Goal: Contribute content: Add original content to the website for others to see

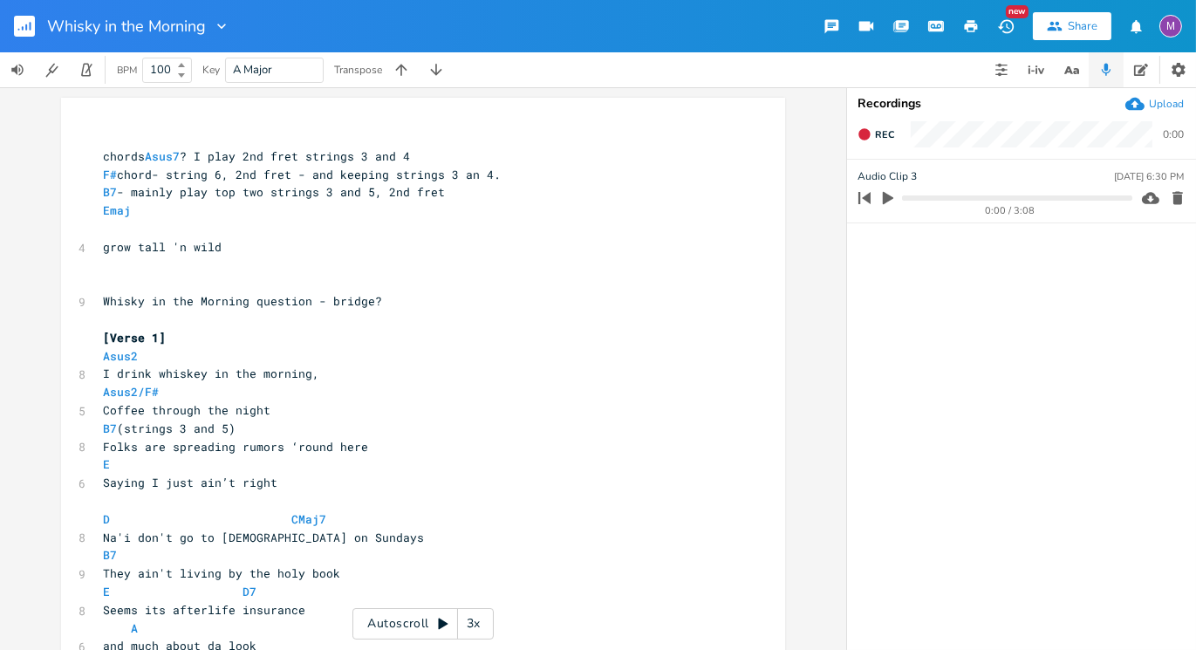
click at [14, 21] on rect "button" at bounding box center [24, 26] width 21 height 21
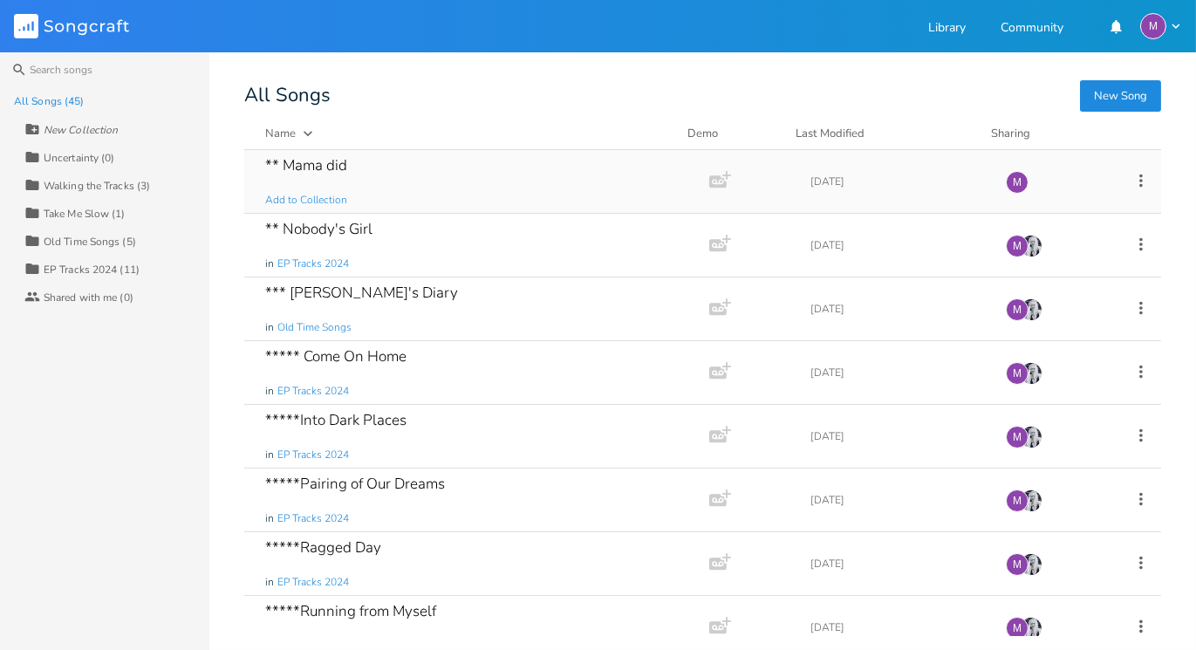
click at [401, 171] on div "** Mama did Add to Collection" at bounding box center [473, 181] width 416 height 63
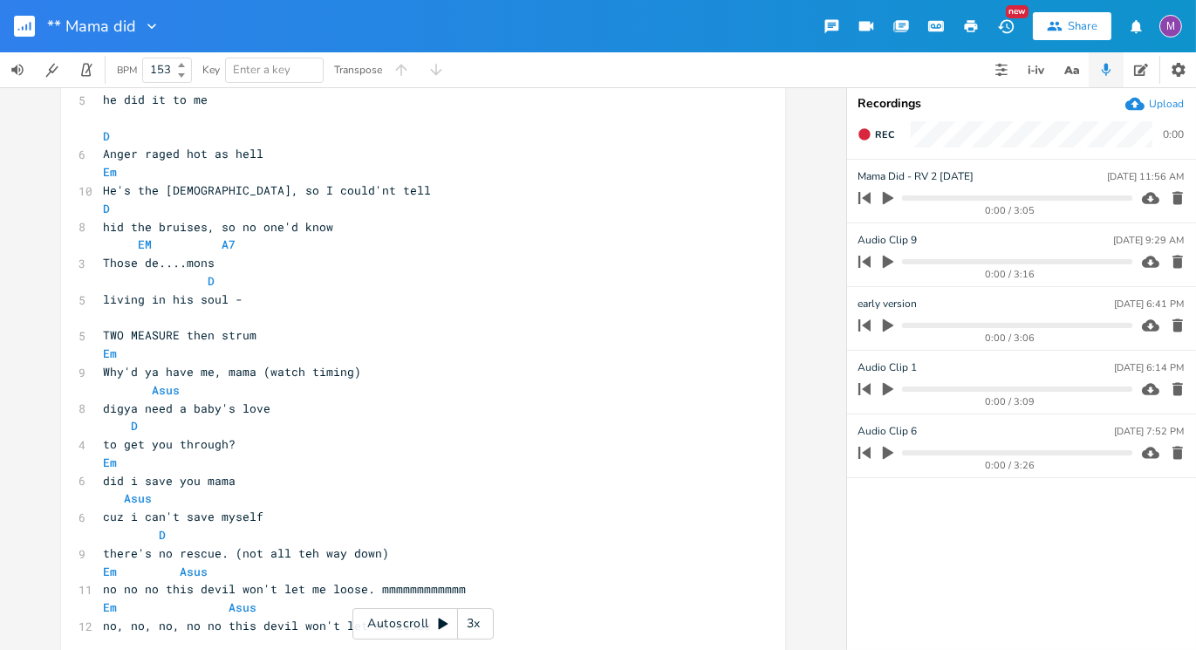
scroll to position [366, 0]
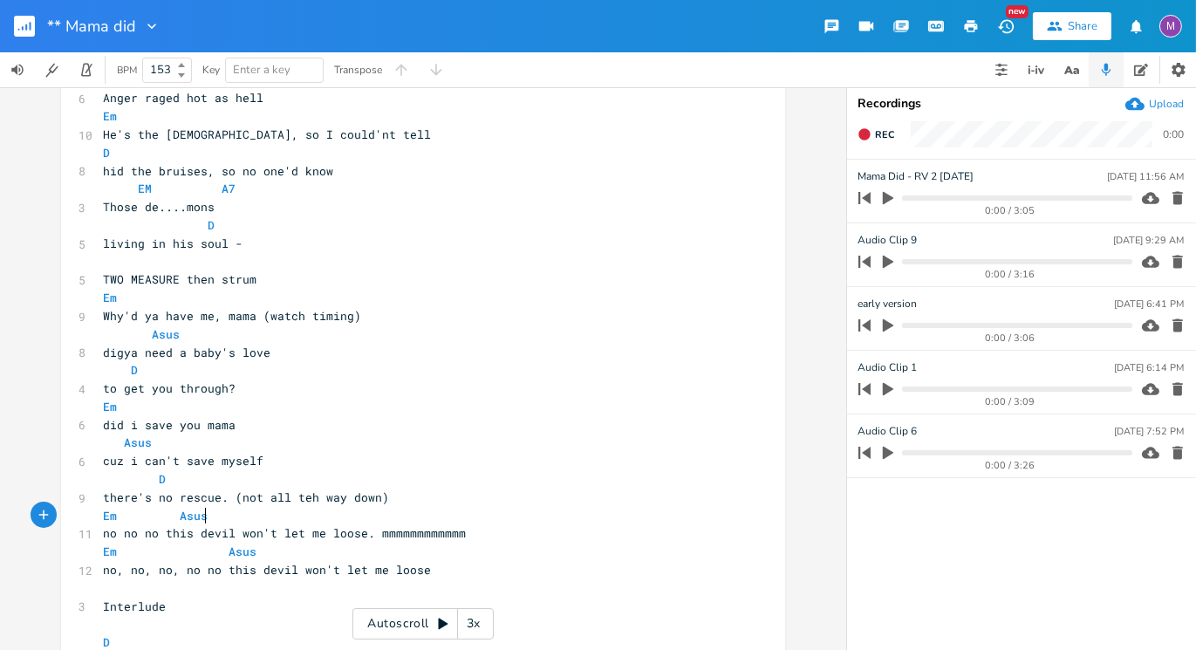
click at [225, 521] on pre "Em Asus" at bounding box center [414, 516] width 630 height 18
type textarea "D"
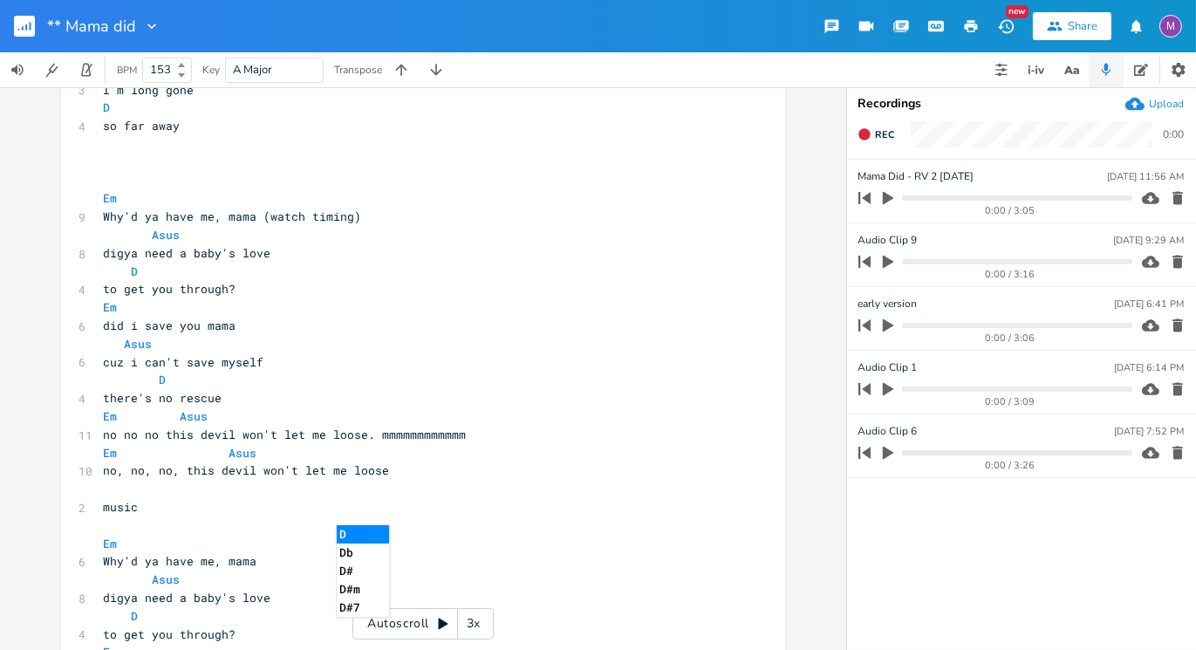
scroll to position [1254, 0]
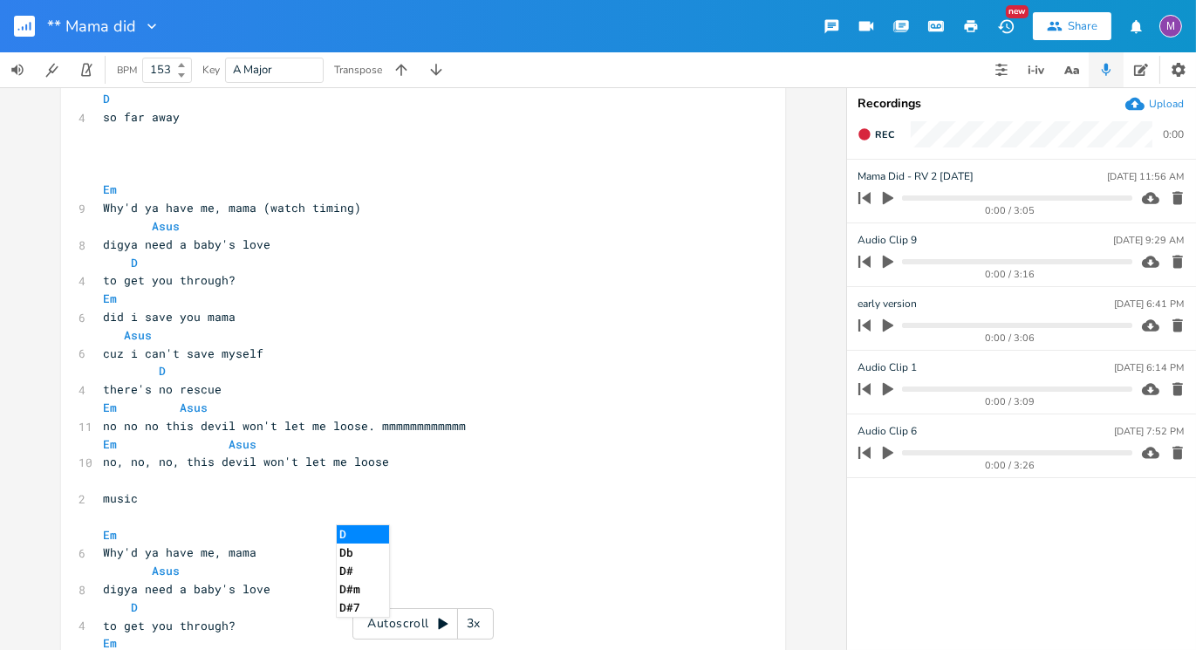
click at [224, 410] on pre "Em Asus" at bounding box center [414, 408] width 630 height 18
type textarea "D"
click at [261, 440] on pre "Em Asus" at bounding box center [414, 444] width 630 height 18
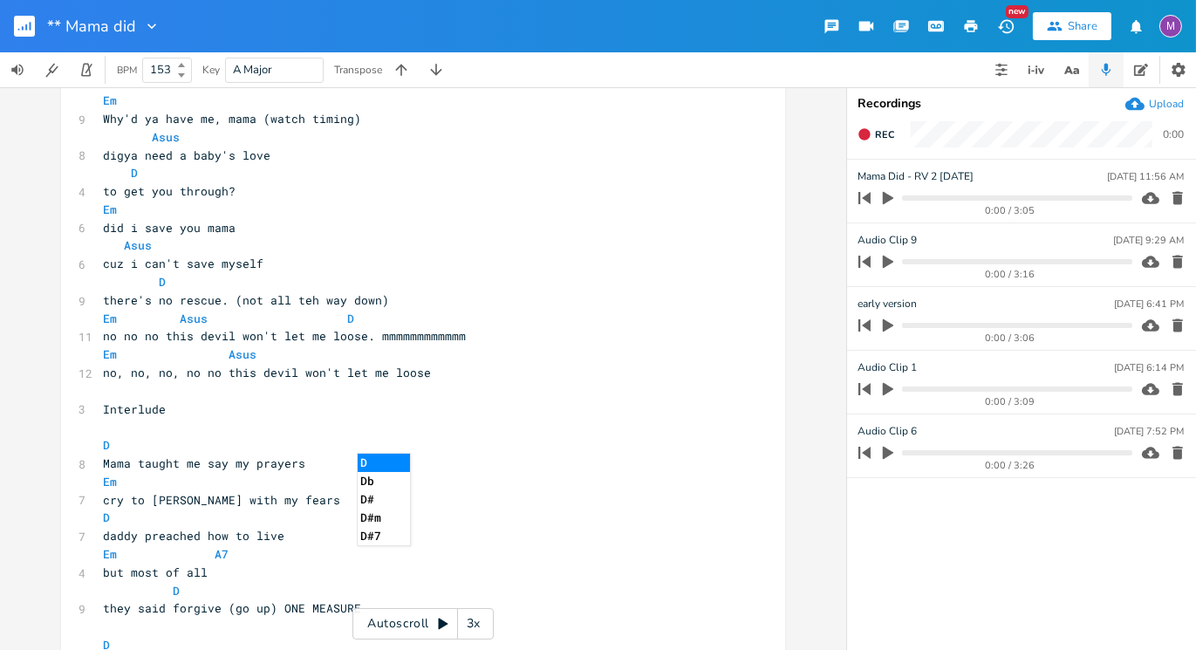
scroll to position [0, 0]
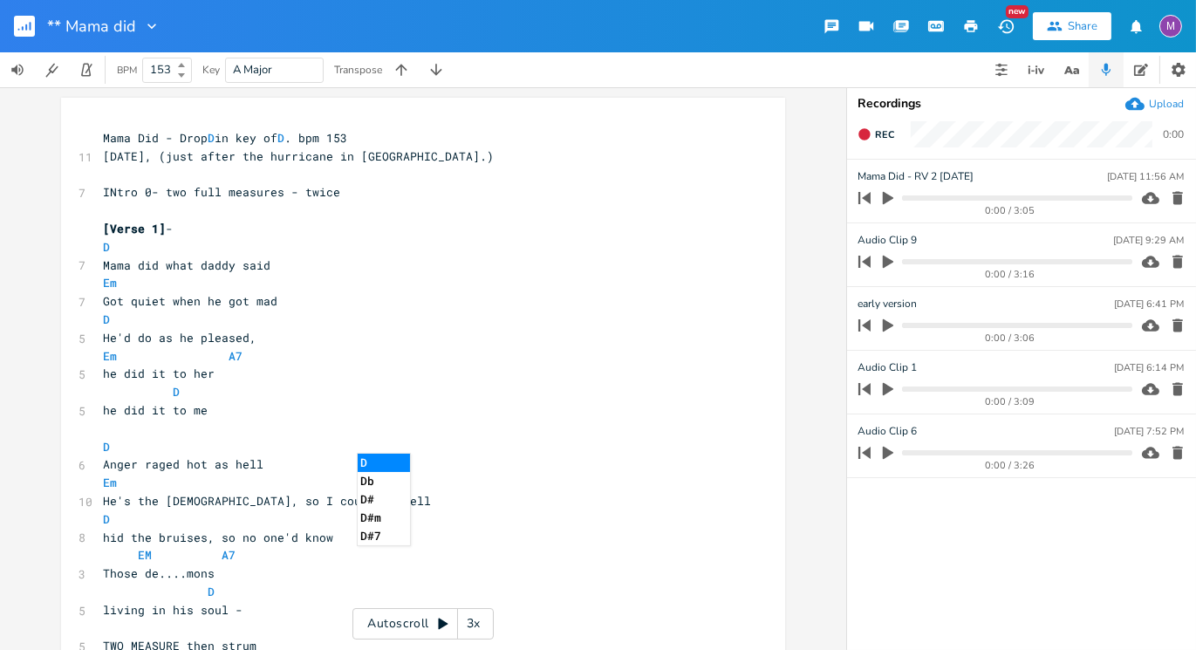
type textarea "D"
